Goal: Information Seeking & Learning: Stay updated

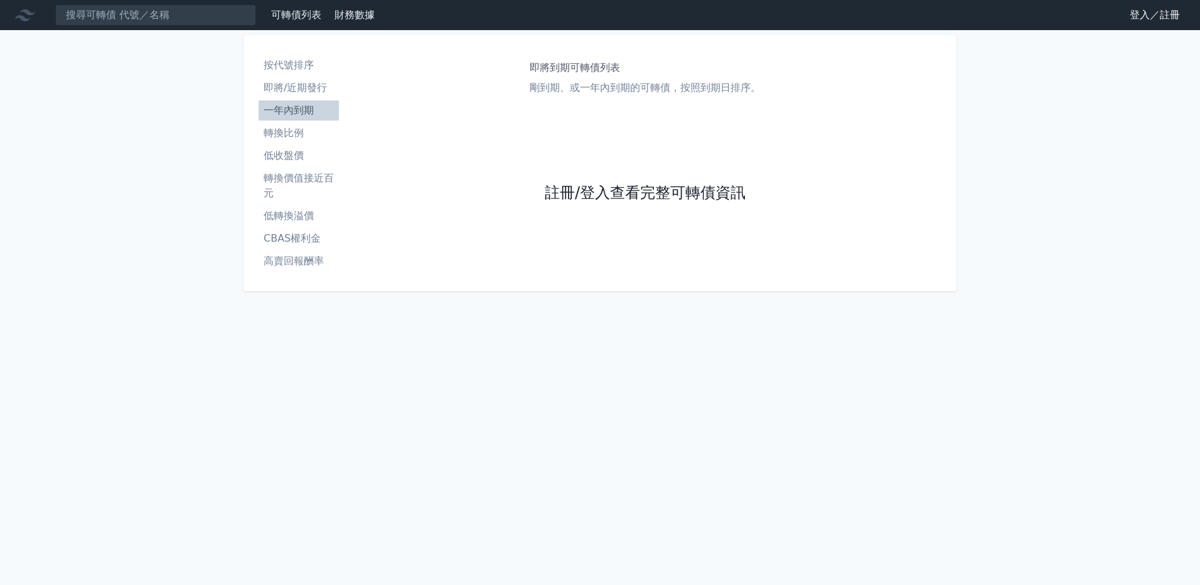
click at [575, 186] on link "註冊/登入查看完整可轉債資訊" at bounding box center [645, 193] width 201 height 20
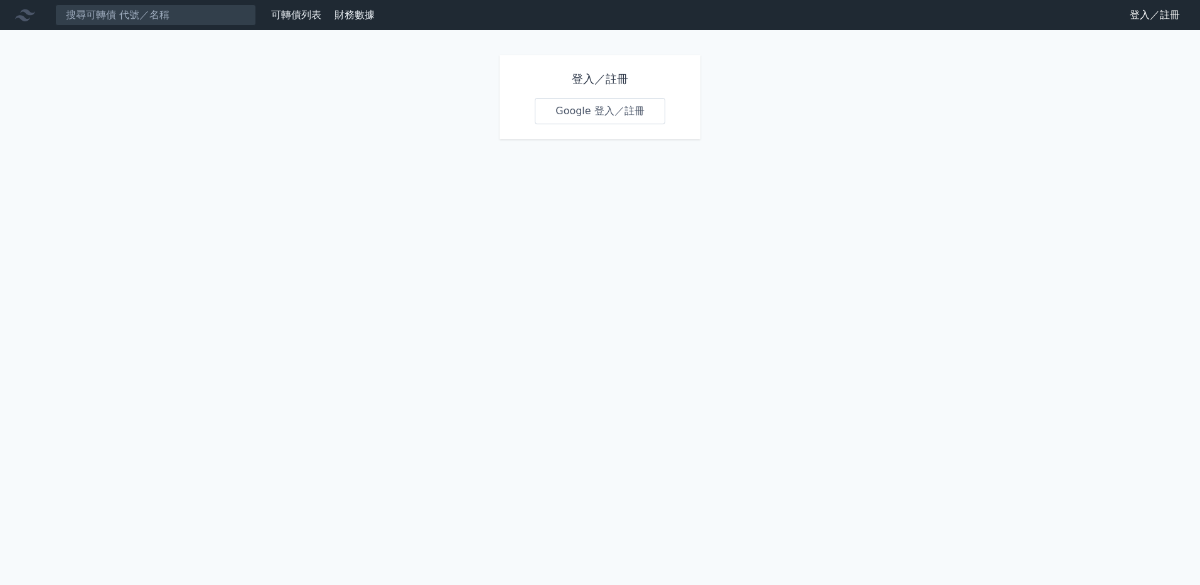
click at [607, 109] on link "Google 登入／註冊" at bounding box center [600, 111] width 131 height 26
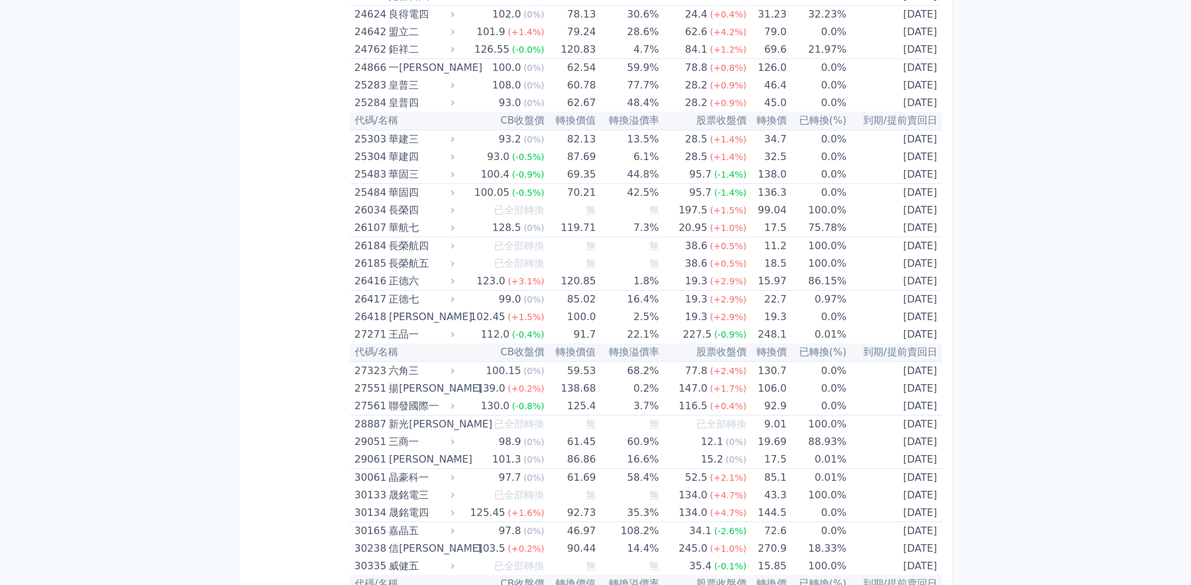
scroll to position [1381, 0]
